Goal: Communication & Community: Ask a question

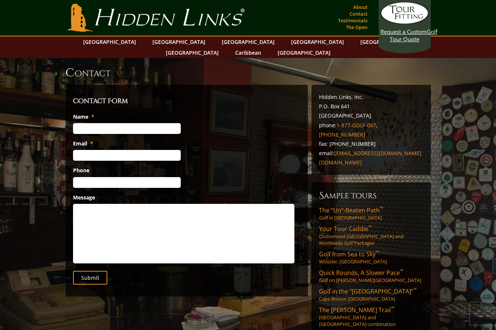
click at [138, 123] on input "Name *" at bounding box center [127, 128] width 108 height 11
type input "[PERSON_NAME]"
type input "[PERSON_NAME][EMAIL_ADDRESS][PERSON_NAME][DOMAIN_NAME]"
click at [130, 177] on input "[PHONE_NUMBER]" at bounding box center [127, 182] width 108 height 11
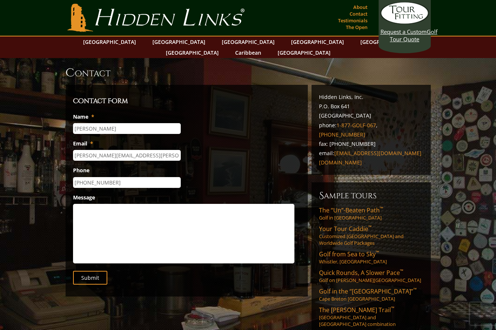
drag, startPoint x: 130, startPoint y: 174, endPoint x: 50, endPoint y: 174, distance: 80.1
type input "(___) ___-____"
click at [80, 204] on textarea "Message" at bounding box center [183, 234] width 221 height 60
type textarea "I am reaching out to see if [PERSON_NAME] can contact"
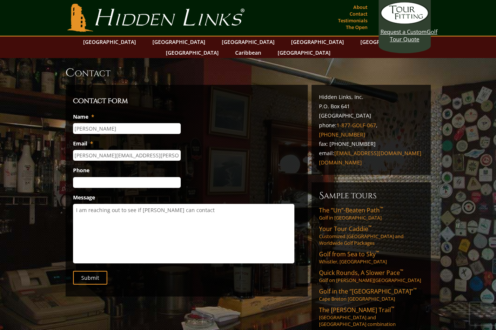
click at [122, 150] on input "[PERSON_NAME][EMAIL_ADDRESS][PERSON_NAME][DOMAIN_NAME]" at bounding box center [127, 155] width 108 height 11
click at [170, 150] on input "[PERSON_NAME][EMAIL_ADDRESS][PERSON_NAME].===com" at bounding box center [127, 155] width 108 height 11
type input "[PERSON_NAME][EMAIL_ADDRESS][PERSON_NAME][DOMAIN_NAME]"
click at [239, 204] on textarea "I am reaching out to see if [PERSON_NAME] can contact" at bounding box center [183, 234] width 221 height 60
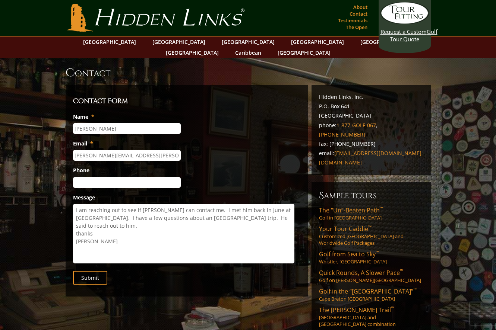
click at [116, 218] on textarea "I am reaching out to see if [PERSON_NAME] can contact me. I met him back in Jun…" at bounding box center [183, 234] width 221 height 60
click at [101, 228] on textarea "I am reaching out to see if [PERSON_NAME] can contact me. I met him back in Jun…" at bounding box center [183, 234] width 221 height 60
type textarea "I am reaching out to see if [PERSON_NAME] can contact me. I met him back in Jun…"
click at [90, 271] on input "Submit" at bounding box center [90, 278] width 34 height 14
